Goal: Check status

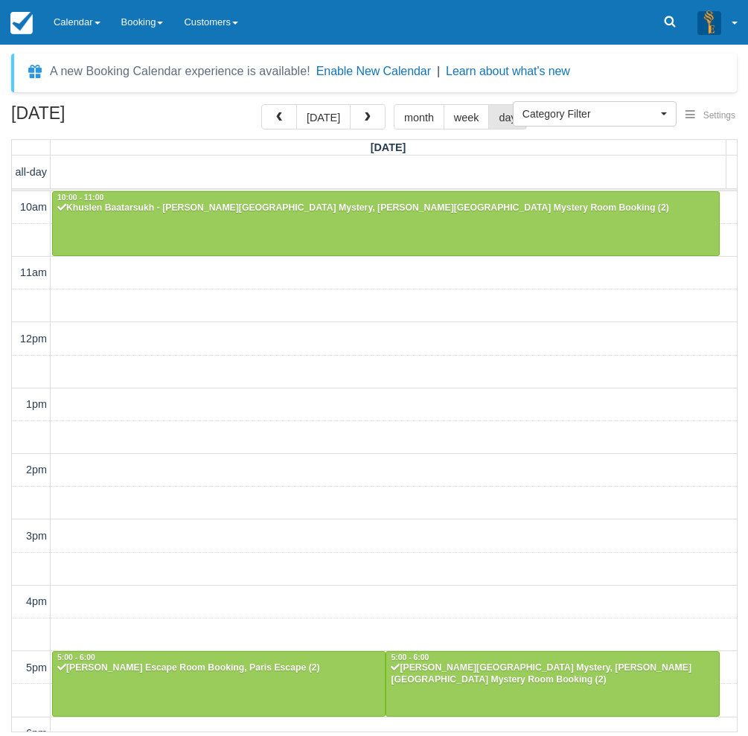
select select
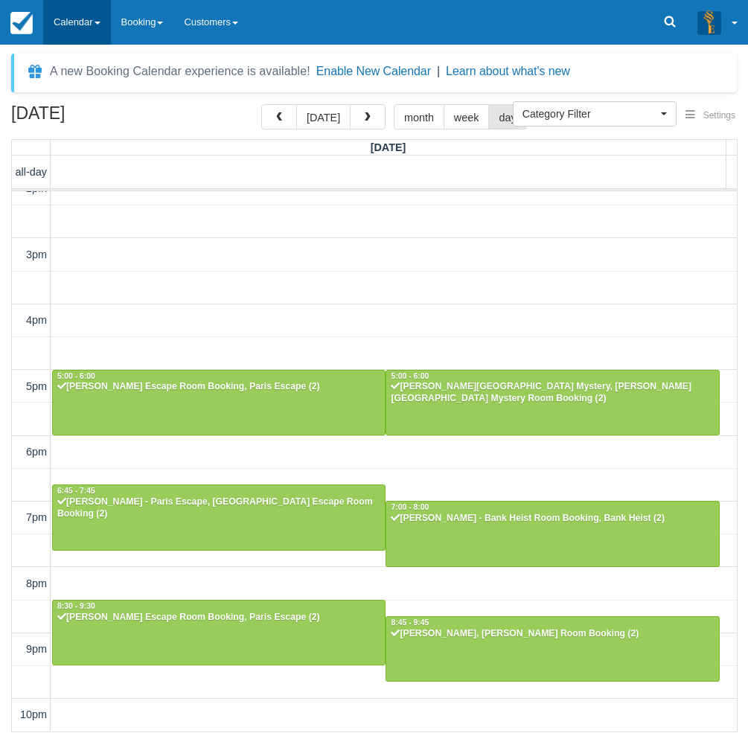
click at [92, 22] on link "Calendar" at bounding box center [77, 22] width 68 height 45
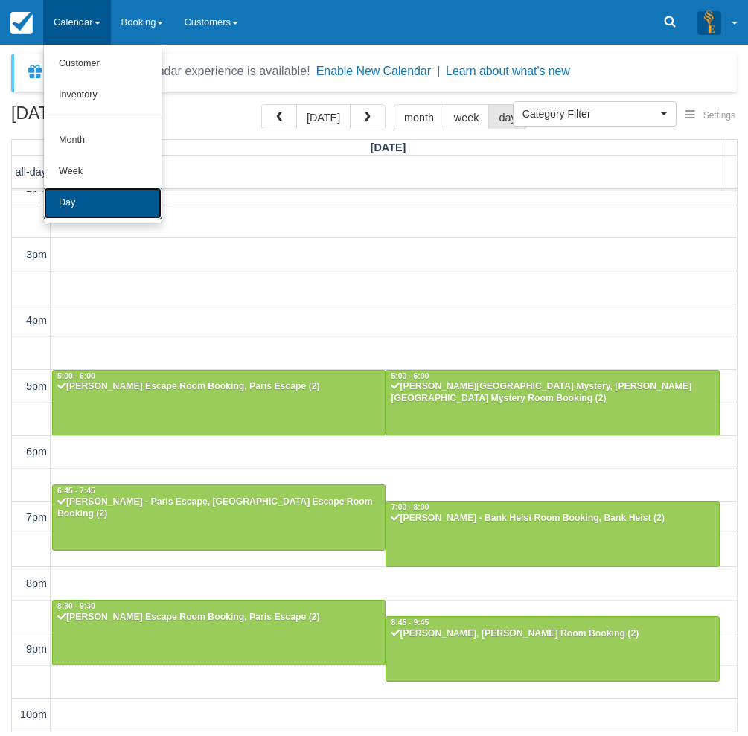
click at [83, 217] on link "Day" at bounding box center [103, 203] width 118 height 31
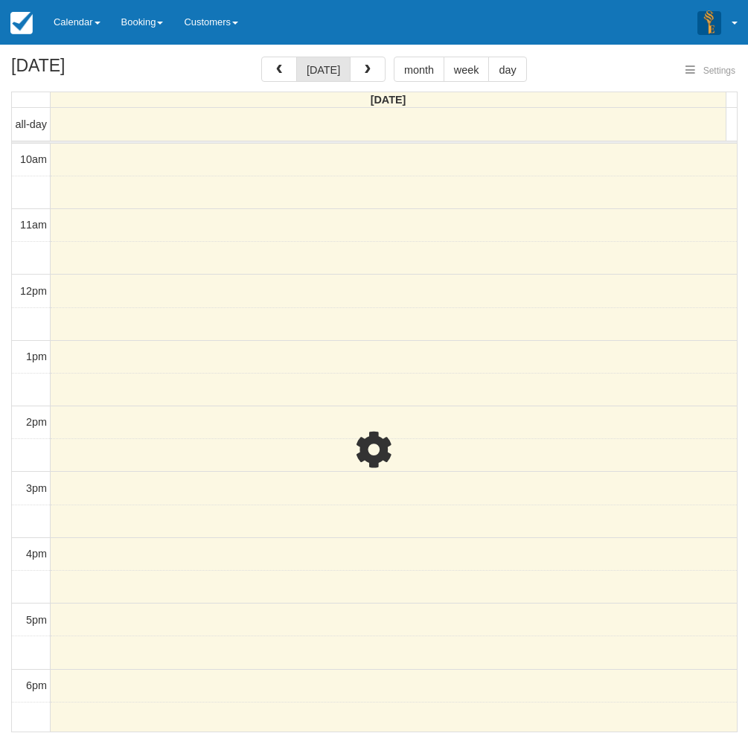
select select
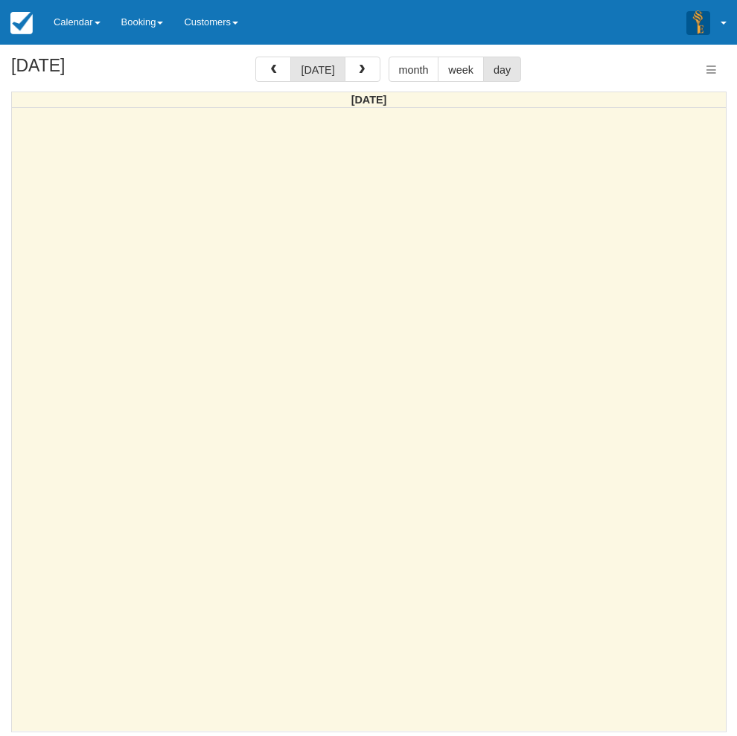
select select
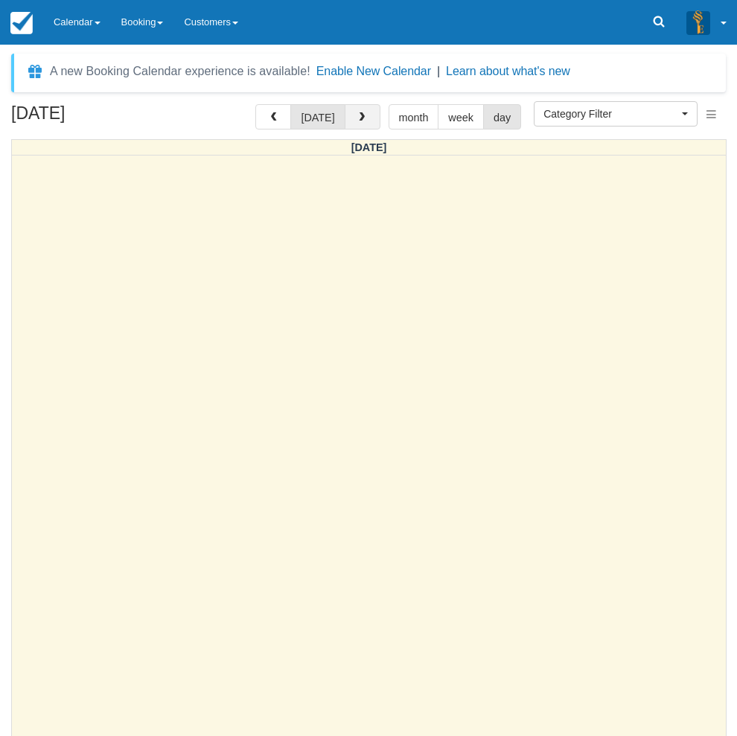
click at [360, 115] on span "button" at bounding box center [362, 117] width 10 height 10
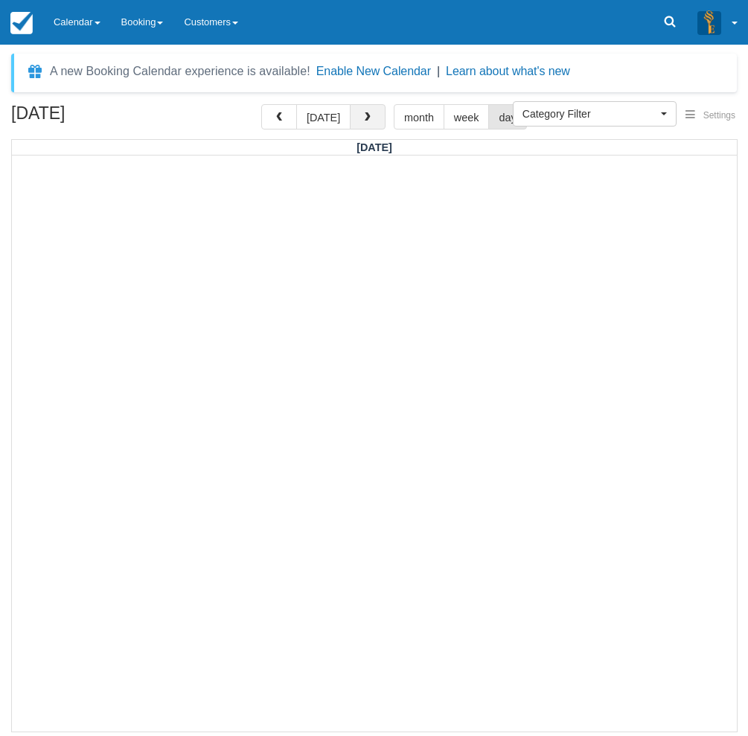
click at [363, 115] on span "button" at bounding box center [368, 117] width 10 height 10
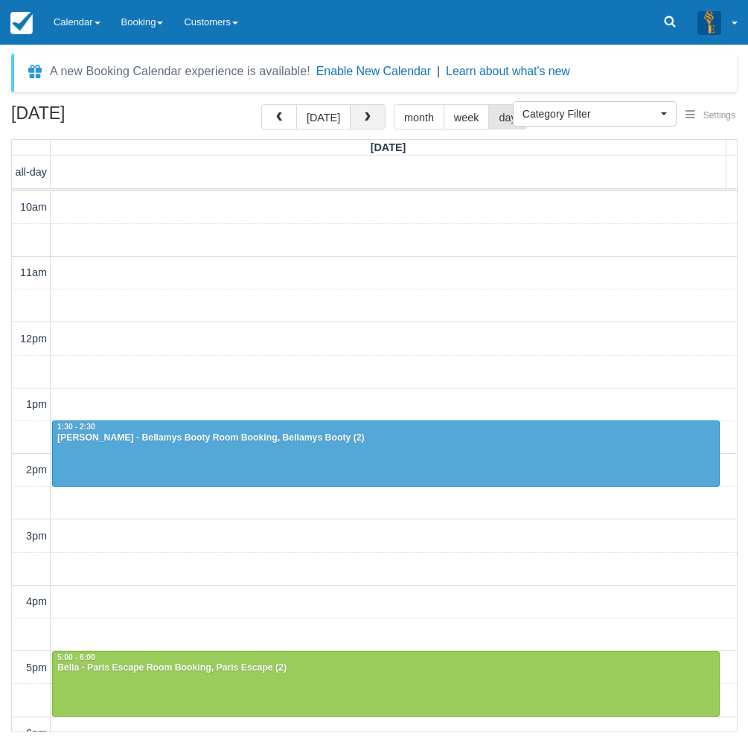
click at [363, 115] on span "button" at bounding box center [368, 117] width 10 height 10
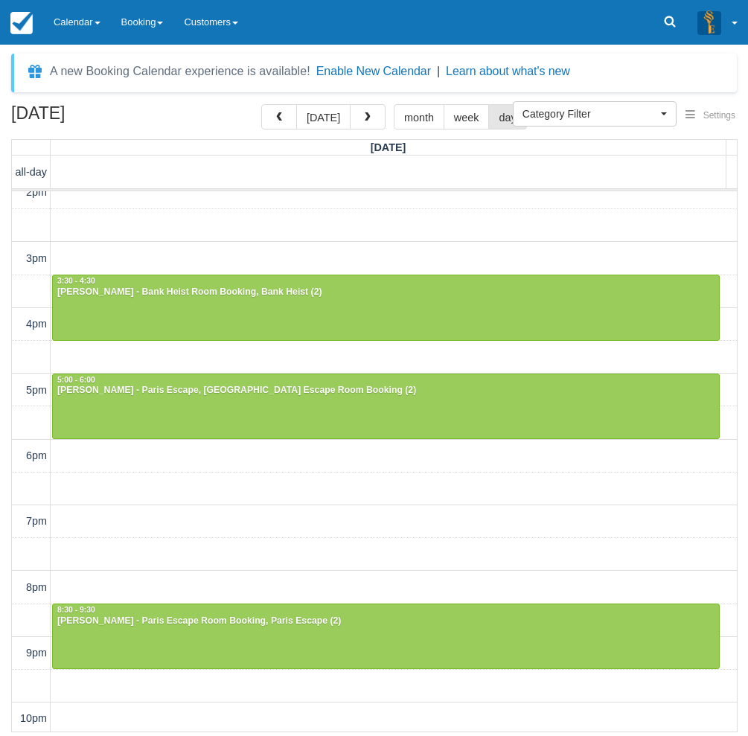
scroll to position [281, 0]
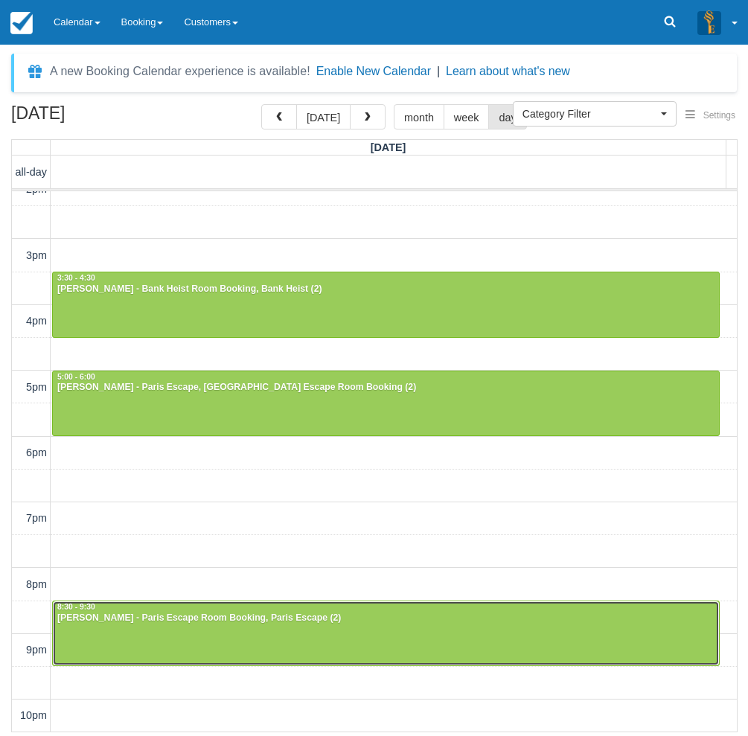
click at [92, 638] on div at bounding box center [386, 633] width 666 height 64
